Goal: Task Accomplishment & Management: Use online tool/utility

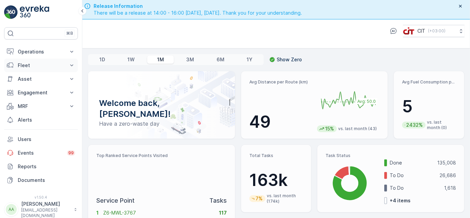
click at [28, 62] on p "Fleet" at bounding box center [41, 65] width 46 height 7
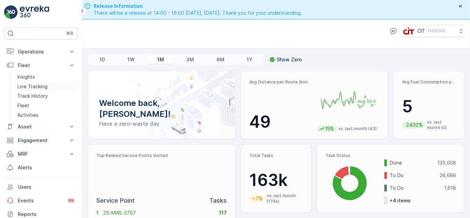
click at [28, 84] on p "Live Tracking" at bounding box center [32, 86] width 30 height 7
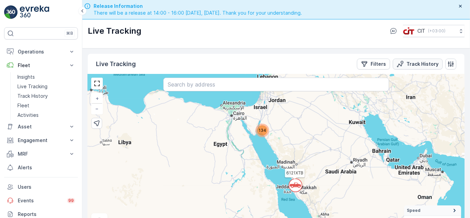
click at [415, 61] on p "Track History" at bounding box center [422, 64] width 32 height 7
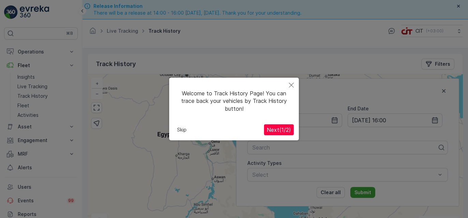
click at [182, 130] on button "Skip" at bounding box center [181, 130] width 15 height 10
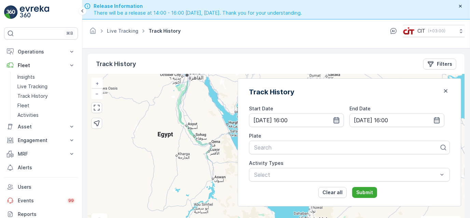
click at [339, 121] on icon "button" at bounding box center [336, 120] width 6 height 6
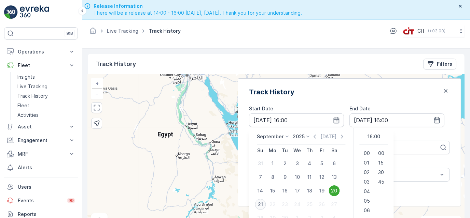
click at [266, 201] on div "21" at bounding box center [260, 204] width 11 height 11
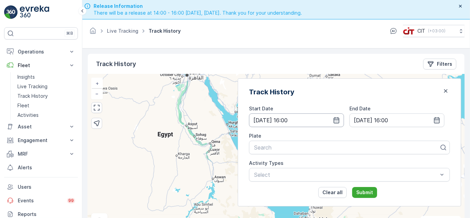
click at [310, 120] on input "[DATE] 16:00" at bounding box center [296, 121] width 95 height 14
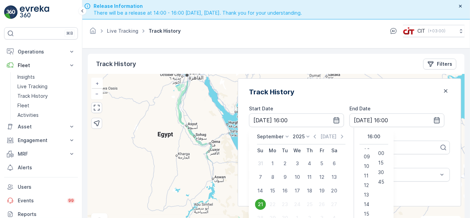
scroll to position [101, 0]
click at [369, 184] on span "14" at bounding box center [365, 186] width 5 height 7
type input "[DATE] 14:00"
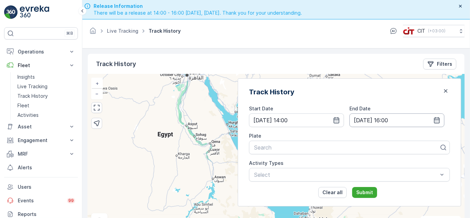
click at [403, 118] on input "[DATE] 16:00" at bounding box center [396, 121] width 95 height 14
click at [387, 105] on div "End Date" at bounding box center [396, 108] width 95 height 7
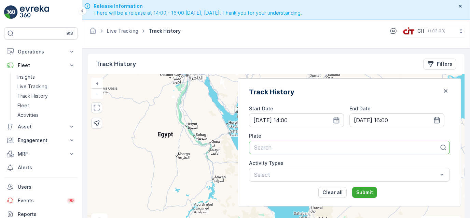
click at [295, 147] on div at bounding box center [346, 148] width 186 height 6
type input "rel 11"
click at [298, 165] on span "REL 11 (5178XSA (Babar / [PERSON_NAME]))" at bounding box center [311, 164] width 117 height 6
click at [373, 190] on p "Submit" at bounding box center [364, 192] width 17 height 7
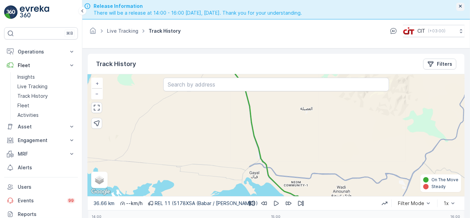
click at [459, 6] on icon "button" at bounding box center [459, 5] width 5 height 5
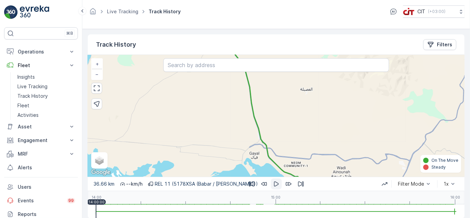
click at [274, 183] on icon "button" at bounding box center [276, 184] width 7 height 7
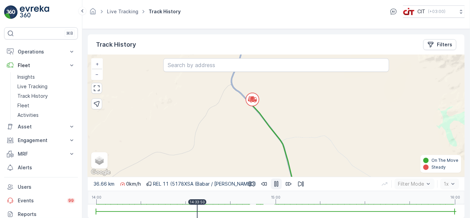
click at [197, 204] on div "14:00 15:00 16:00 14:33:50" at bounding box center [276, 198] width 360 height 14
click at [187, 202] on div "14:00 15:00 16:00 14:30:30" at bounding box center [276, 198] width 360 height 14
click at [169, 203] on div "14:00 15:00 16:00 14:24:20" at bounding box center [276, 198] width 360 height 14
click at [180, 202] on div "14:00 15:00 16:00 14:28:10" at bounding box center [276, 198] width 360 height 14
click at [185, 203] on div "14:00 15:00 16:00 14:29:50" at bounding box center [276, 198] width 360 height 14
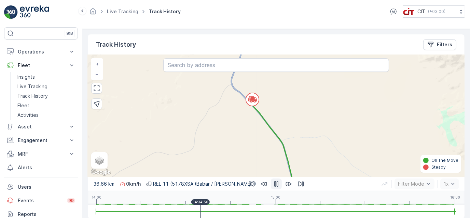
click at [276, 183] on icon "button" at bounding box center [276, 185] width 4 height 6
click at [444, 211] on div at bounding box center [276, 212] width 360 height 14
click at [276, 186] on icon "button" at bounding box center [276, 184] width 7 height 7
click at [270, 202] on div "14:00 15:00 16:00 14:58:20" at bounding box center [276, 198] width 360 height 14
click at [297, 213] on div at bounding box center [276, 212] width 360 height 14
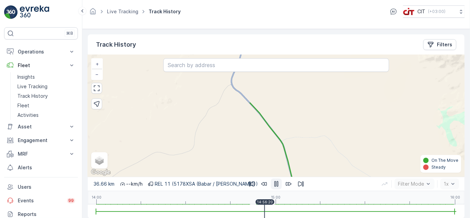
click at [265, 213] on div at bounding box center [276, 212] width 360 height 14
click at [302, 218] on div at bounding box center [276, 212] width 360 height 14
click at [343, 213] on div at bounding box center [276, 212] width 360 height 14
click at [367, 210] on div at bounding box center [276, 212] width 360 height 14
click at [433, 209] on div at bounding box center [276, 212] width 360 height 14
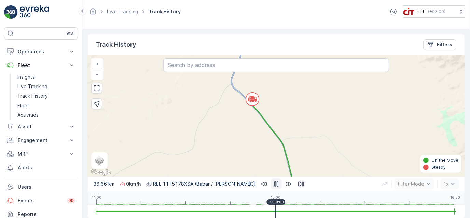
click at [275, 200] on div "14:00 15:00 16:00 15:00:00" at bounding box center [276, 198] width 360 height 14
drag, startPoint x: 277, startPoint y: 212, endPoint x: 154, endPoint y: 223, distance: 123.0
click at [154, 218] on html "⌘B Operations Insights CO₂e Analysis Report CIT Dashboard Planning Routes & Tas…" at bounding box center [235, 109] width 470 height 218
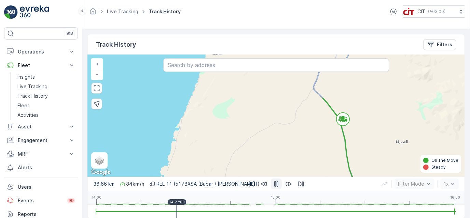
click at [177, 208] on div at bounding box center [276, 212] width 360 height 14
click at [276, 185] on icon "button" at bounding box center [276, 184] width 7 height 7
